Goal: Complete application form

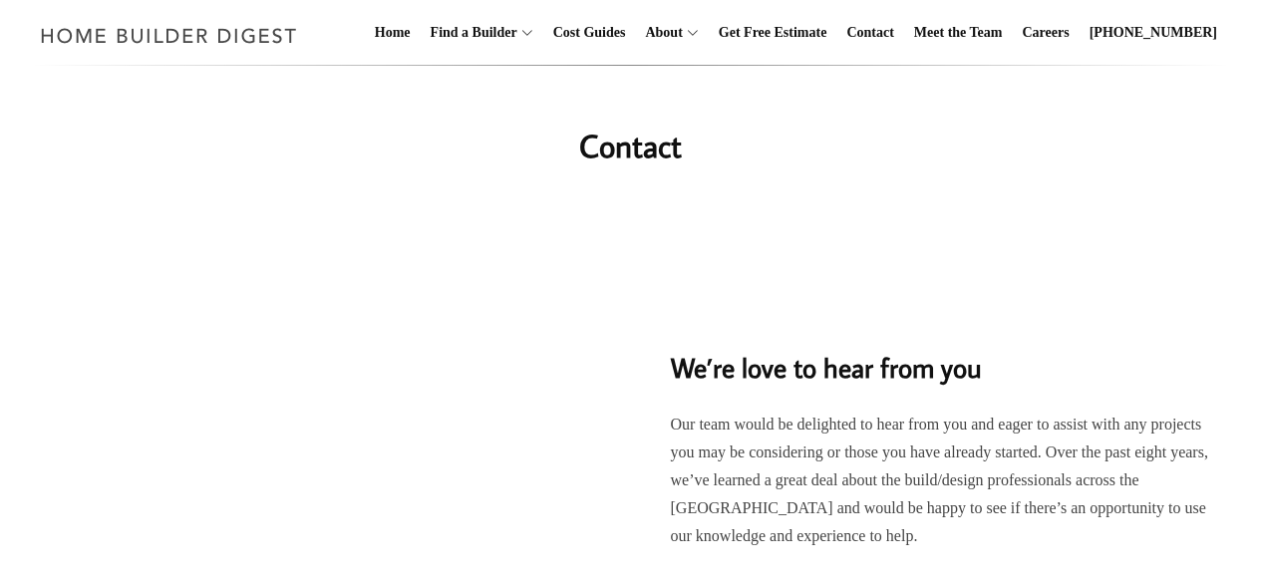
scroll to position [664, 0]
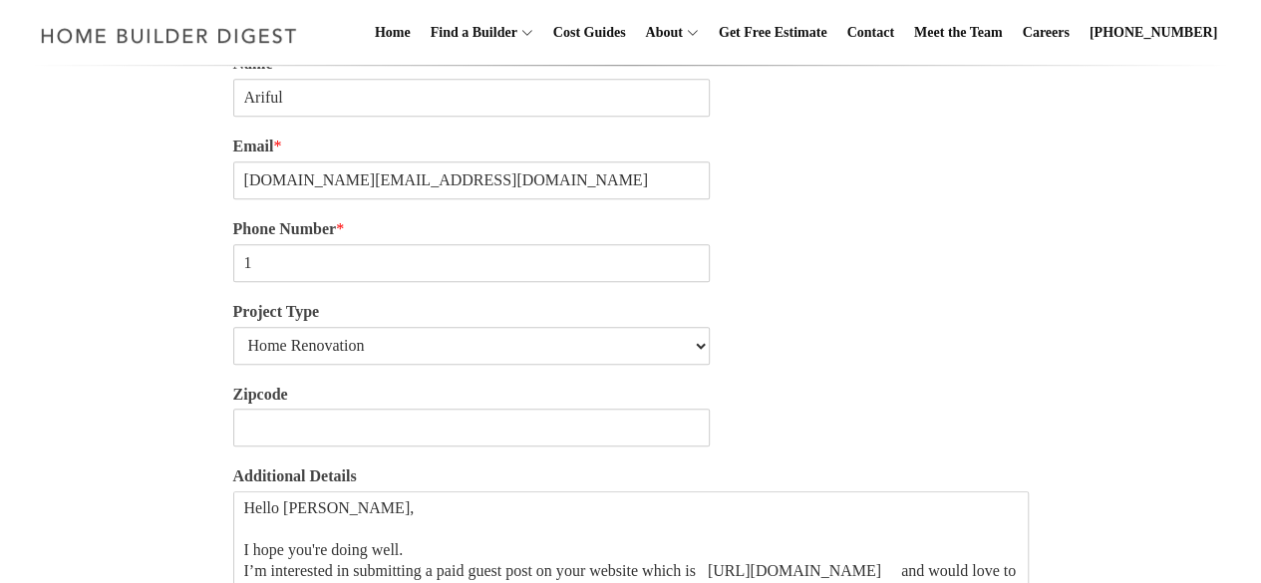
click at [551, 282] on input "1" at bounding box center [472, 263] width 478 height 38
click at [289, 271] on input "Phone Number *" at bounding box center [472, 263] width 478 height 38
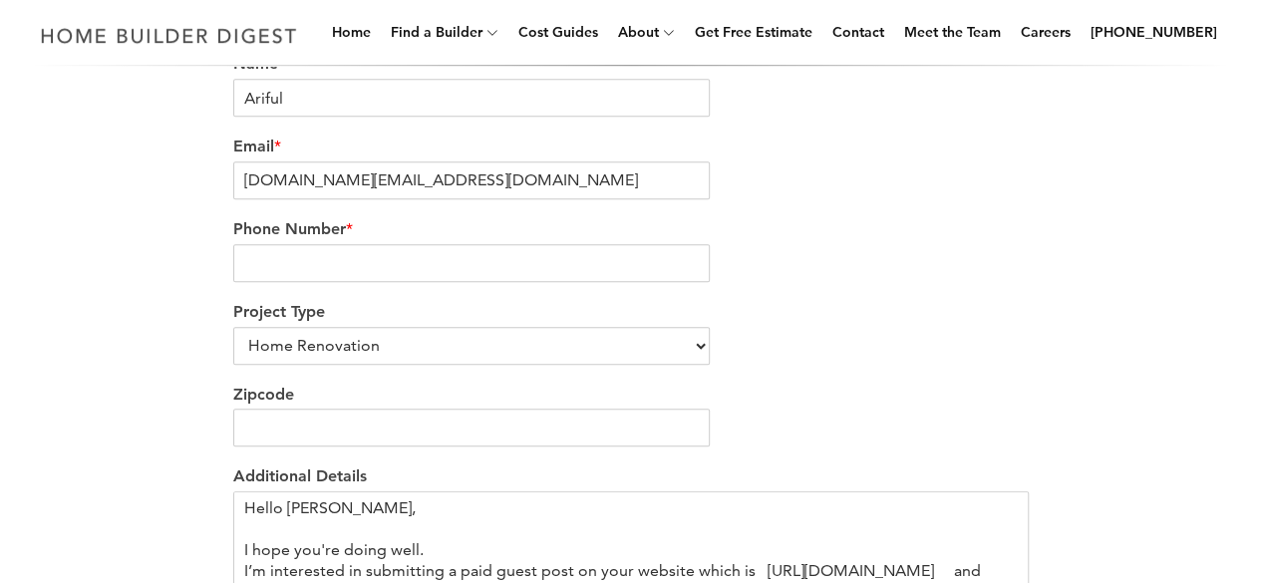
click at [260, 262] on input "Phone Number *" at bounding box center [472, 263] width 478 height 38
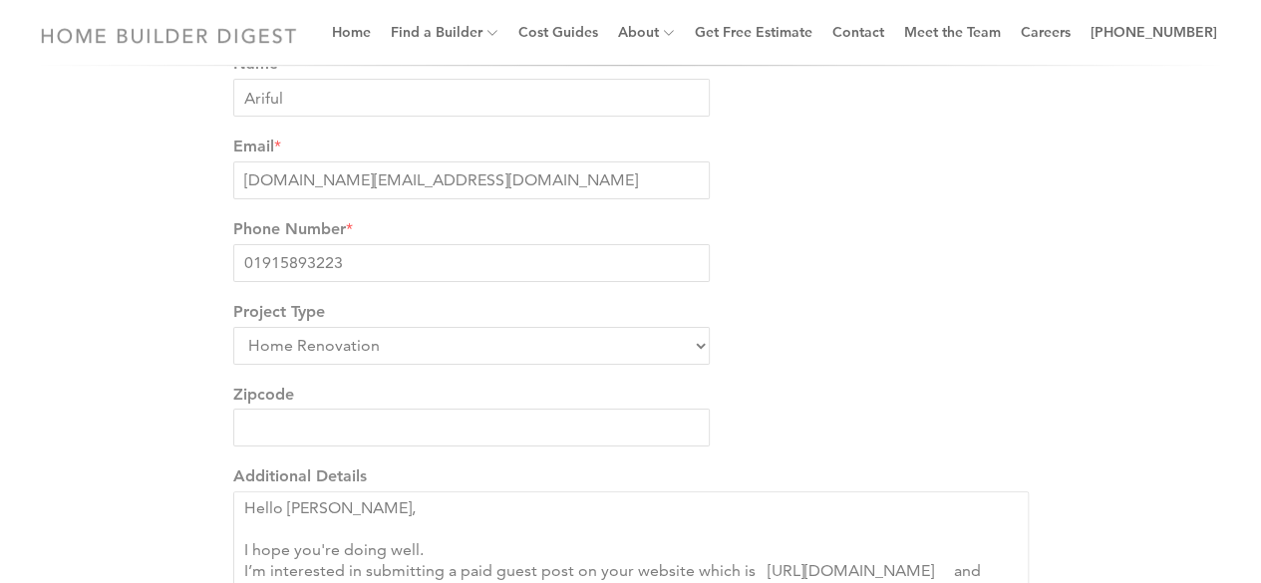
type input "01915893223"
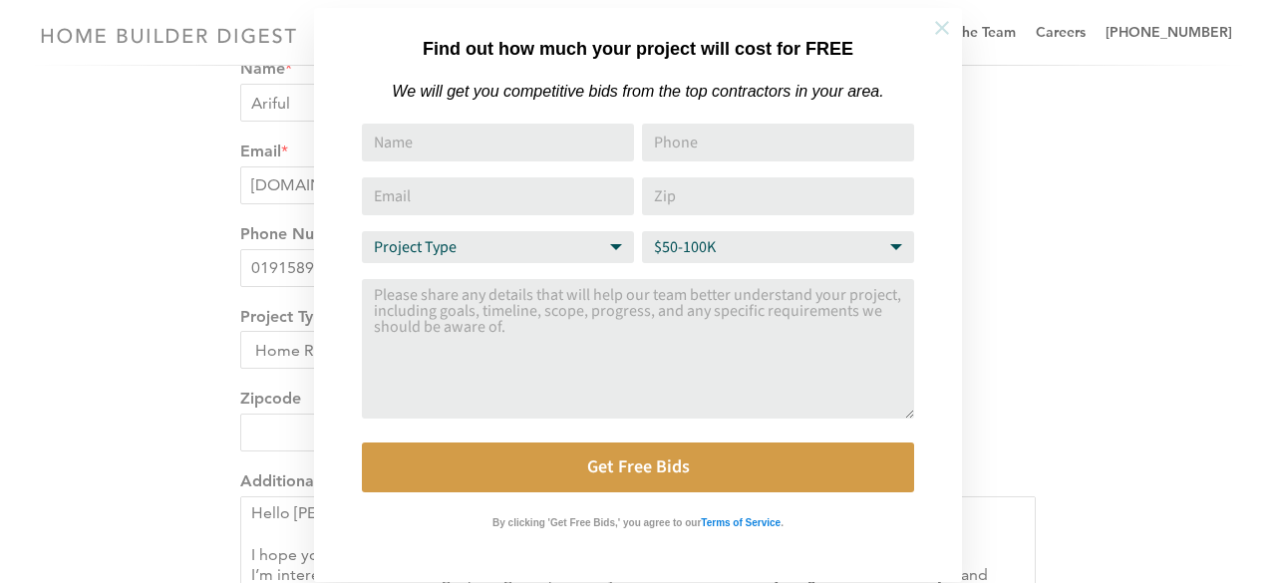
click at [935, 31] on icon at bounding box center [942, 28] width 22 height 22
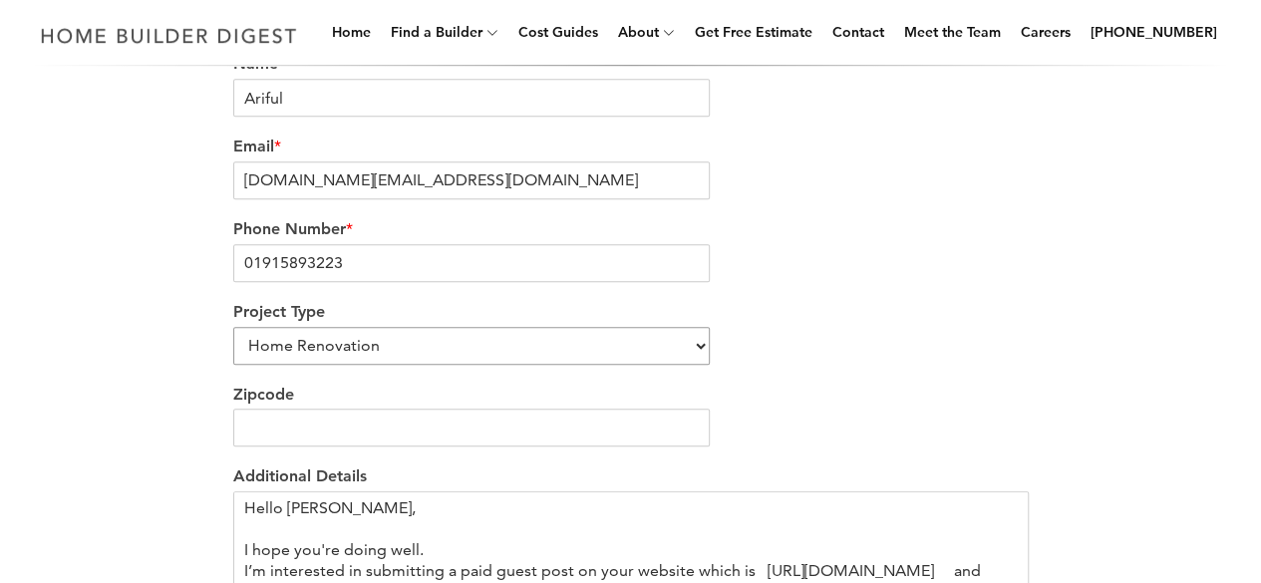
click at [367, 351] on select "Home Renovation Custom Home Builder Commercial Renovation Other" at bounding box center [472, 346] width 478 height 38
select select "Other"
click at [233, 330] on select "Home Renovation Custom Home Builder Commercial Renovation Other" at bounding box center [472, 346] width 478 height 38
click at [327, 435] on input "Zipcode" at bounding box center [472, 428] width 478 height 38
click at [690, 422] on input "1" at bounding box center [472, 428] width 478 height 38
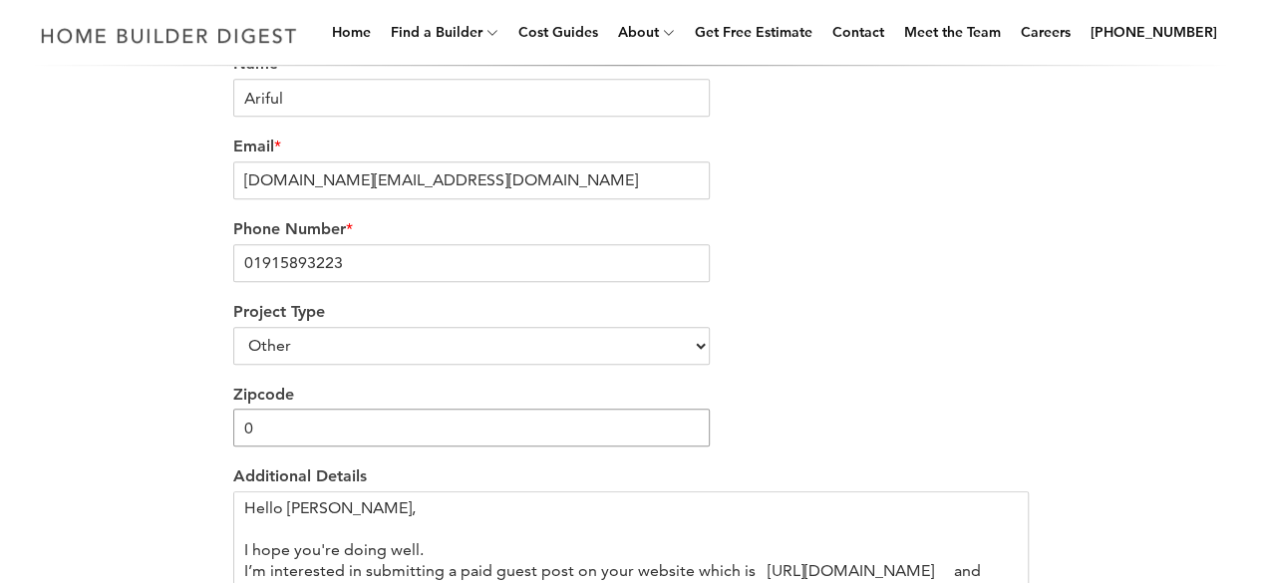
click at [691, 438] on input "0" at bounding box center [472, 428] width 478 height 38
click at [691, 438] on input "-1" at bounding box center [472, 428] width 478 height 38
click at [691, 438] on input "-2" at bounding box center [472, 428] width 478 height 38
click at [691, 438] on input "-3" at bounding box center [472, 428] width 478 height 38
click at [691, 438] on input "-4" at bounding box center [472, 428] width 478 height 38
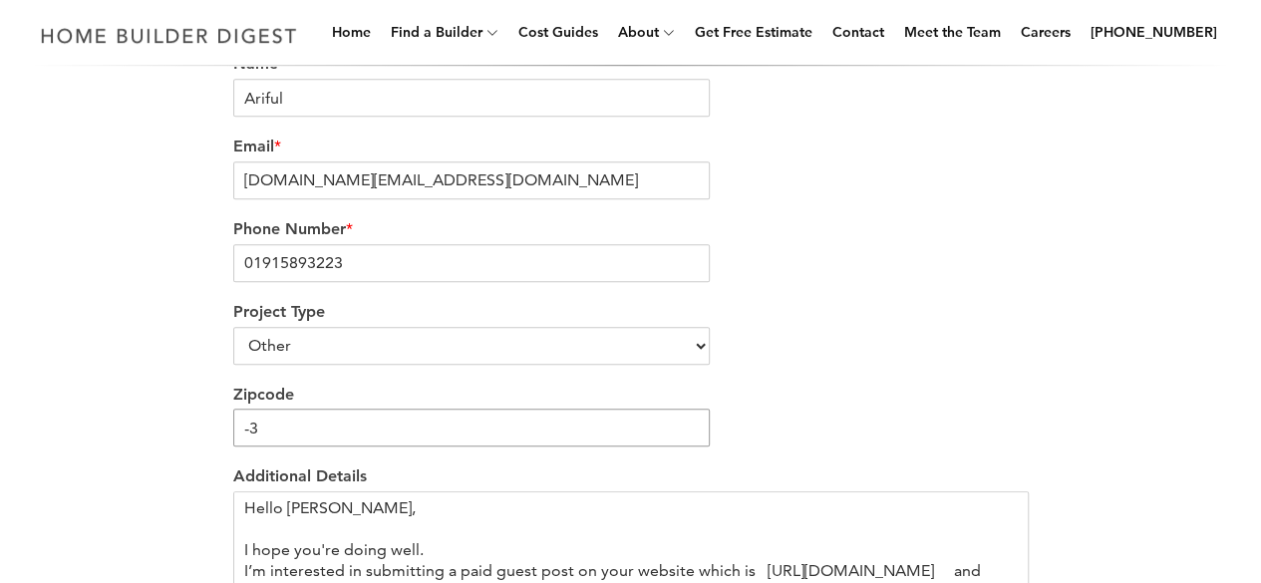
type input "-3"
click at [694, 429] on input "-3" at bounding box center [472, 428] width 478 height 38
click at [544, 440] on input "-3" at bounding box center [472, 428] width 478 height 38
click at [543, 440] on input "-3" at bounding box center [472, 428] width 478 height 38
click at [542, 429] on input "-3" at bounding box center [472, 428] width 478 height 38
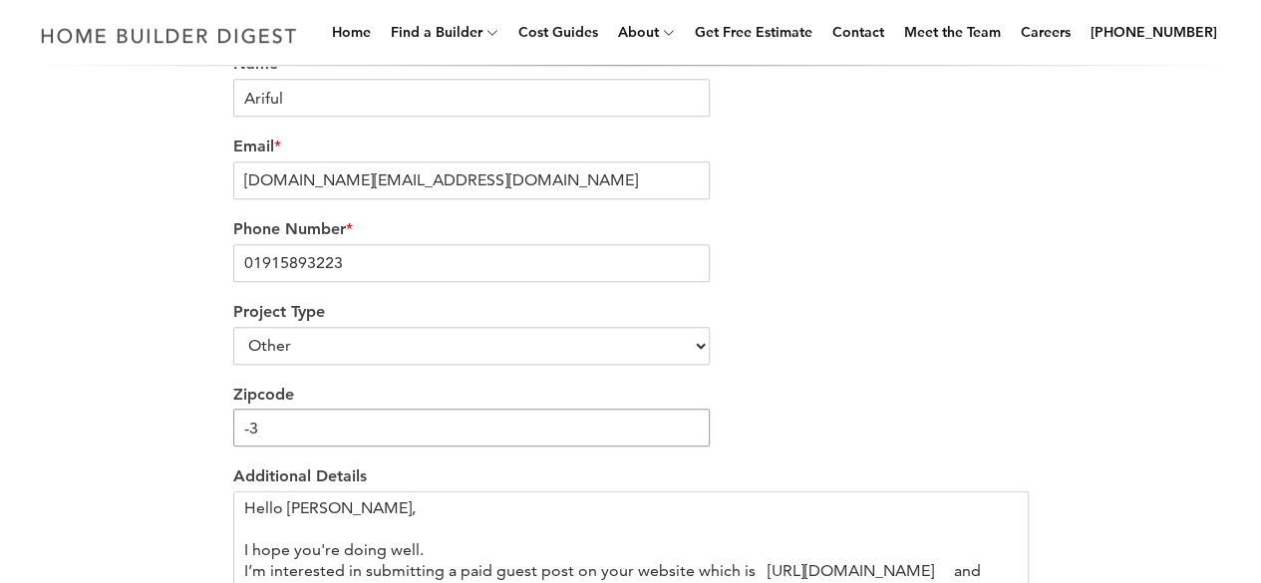
click at [542, 429] on input "-3" at bounding box center [472, 428] width 478 height 38
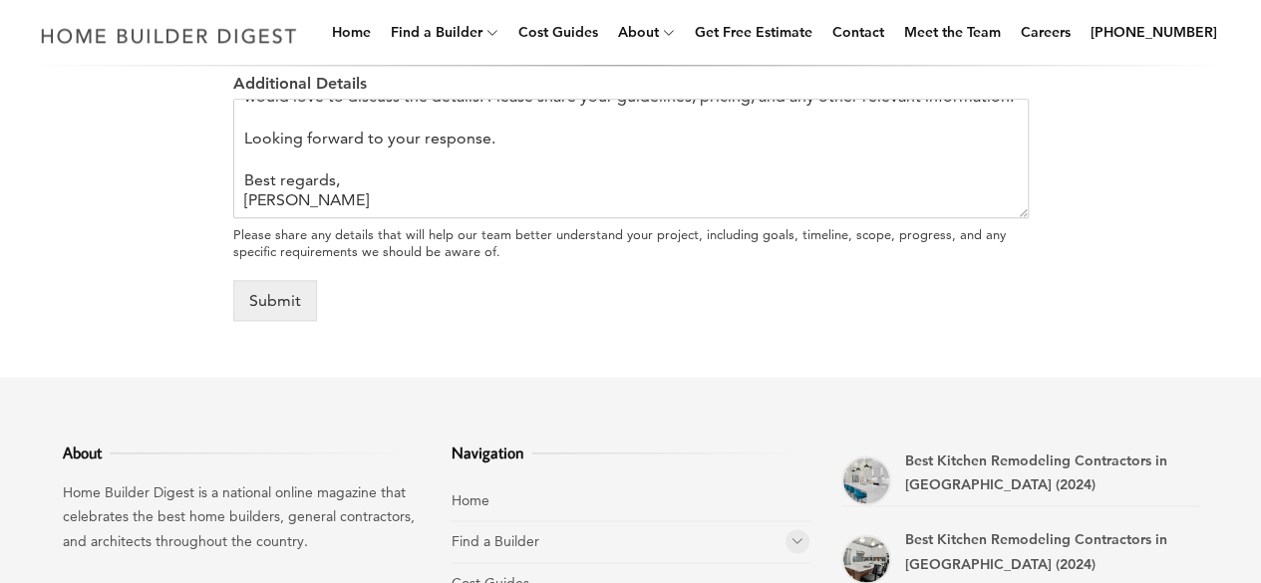
scroll to position [1063, 0]
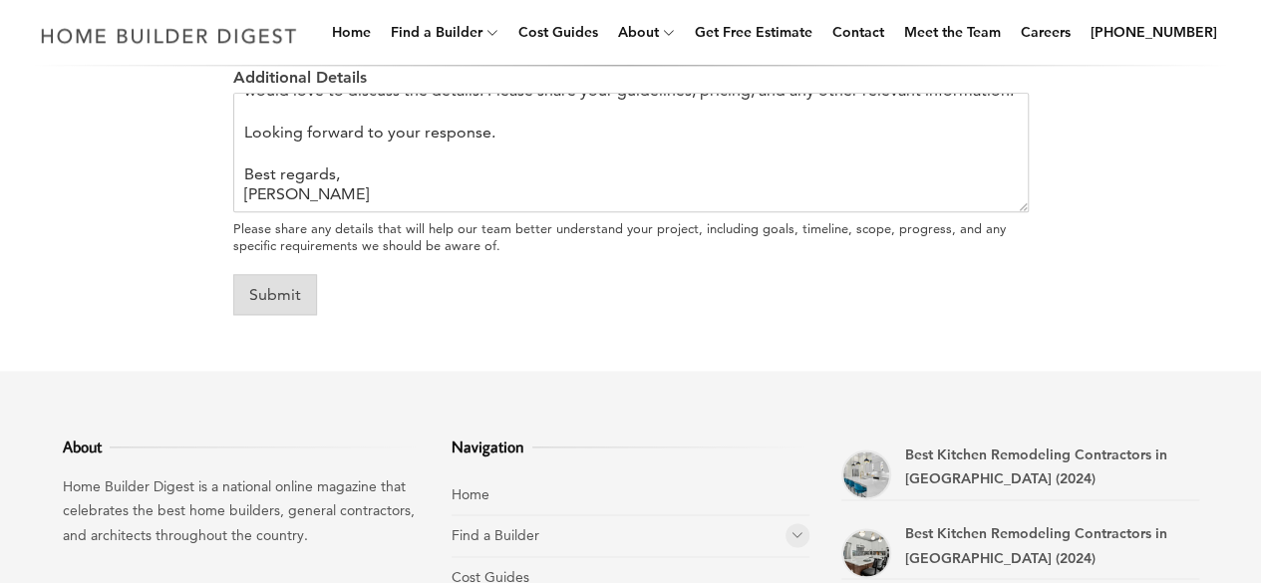
type input "2074"
click at [263, 304] on button "Submit" at bounding box center [275, 294] width 84 height 41
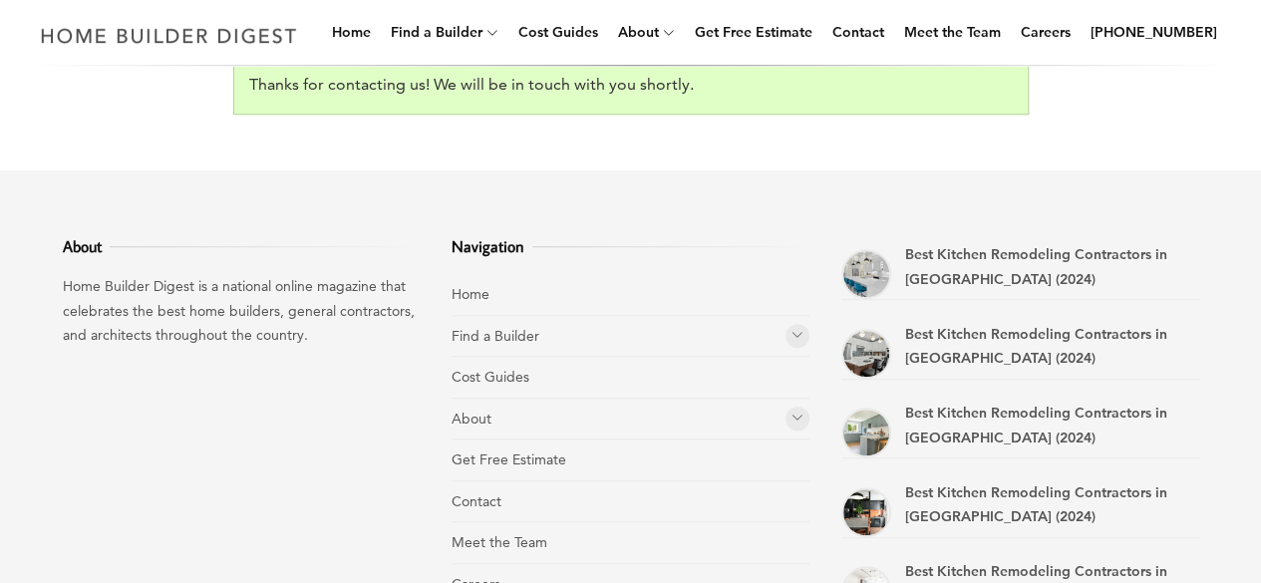
scroll to position [0, 0]
